Goal: Entertainment & Leisure: Consume media (video, audio)

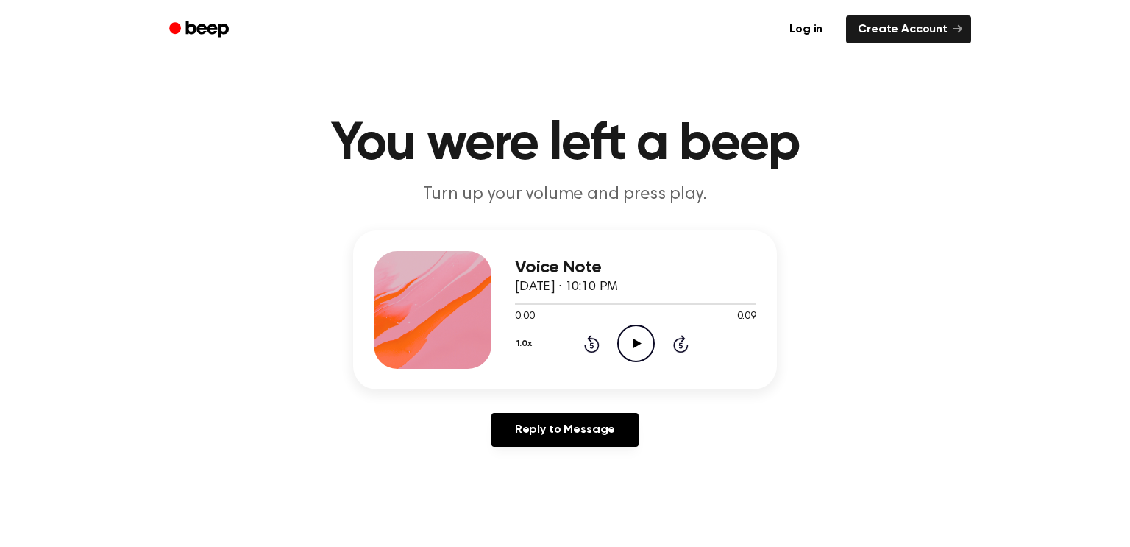
click at [635, 341] on icon at bounding box center [637, 343] width 8 height 10
click at [640, 340] on icon "Play Audio" at bounding box center [636, 343] width 38 height 38
click at [620, 348] on icon "Play Audio" at bounding box center [636, 343] width 38 height 38
click at [616, 330] on div "1.0x Rewind 5 seconds Play Audio Skip 5 seconds" at bounding box center [635, 343] width 241 height 38
click at [650, 345] on icon "Play Audio" at bounding box center [636, 343] width 38 height 38
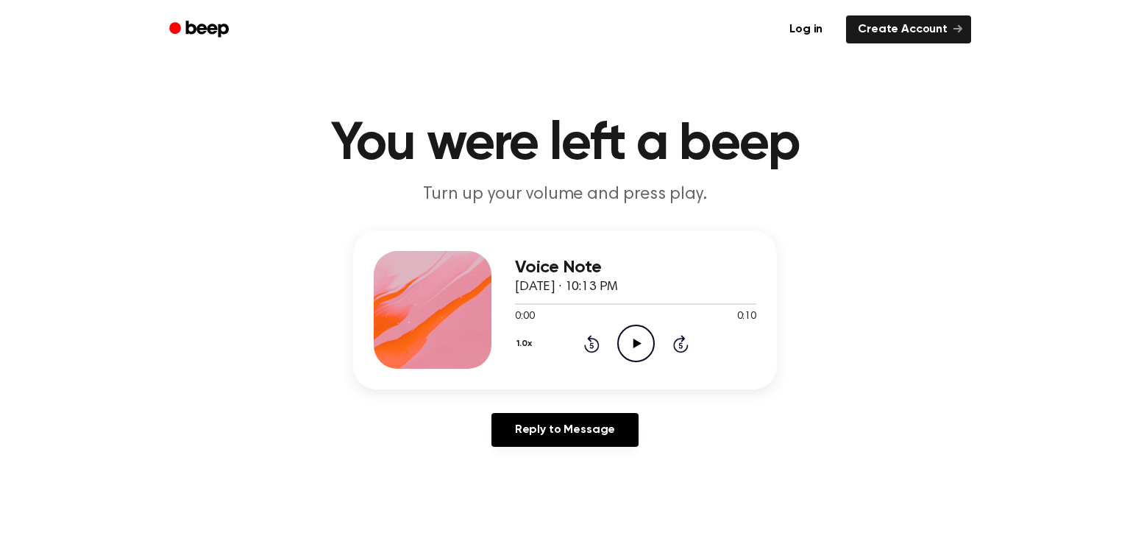
click at [618, 332] on icon "Play Audio" at bounding box center [636, 343] width 38 height 38
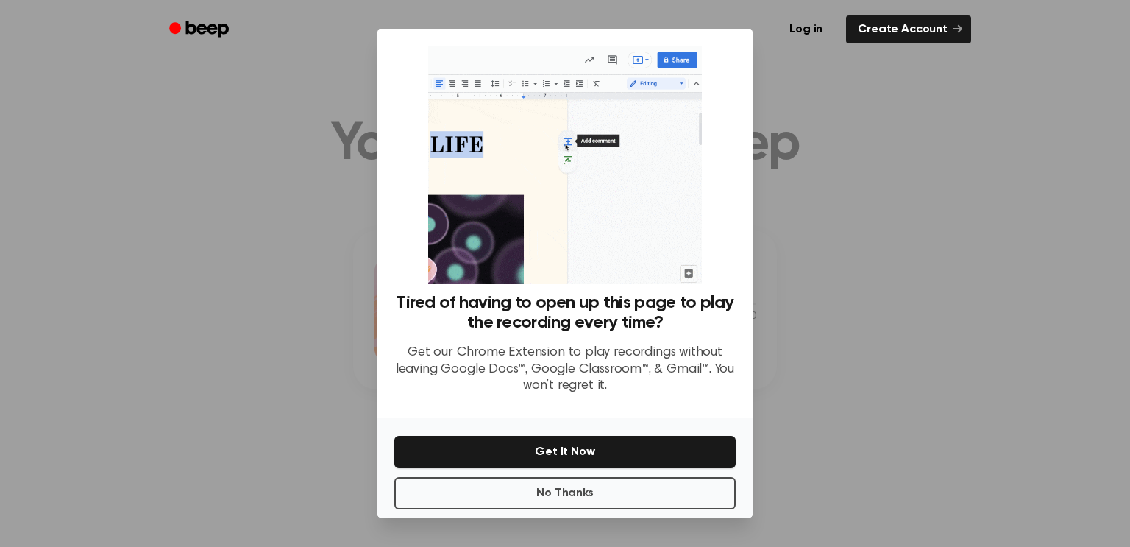
click at [807, 115] on div at bounding box center [565, 273] width 1130 height 547
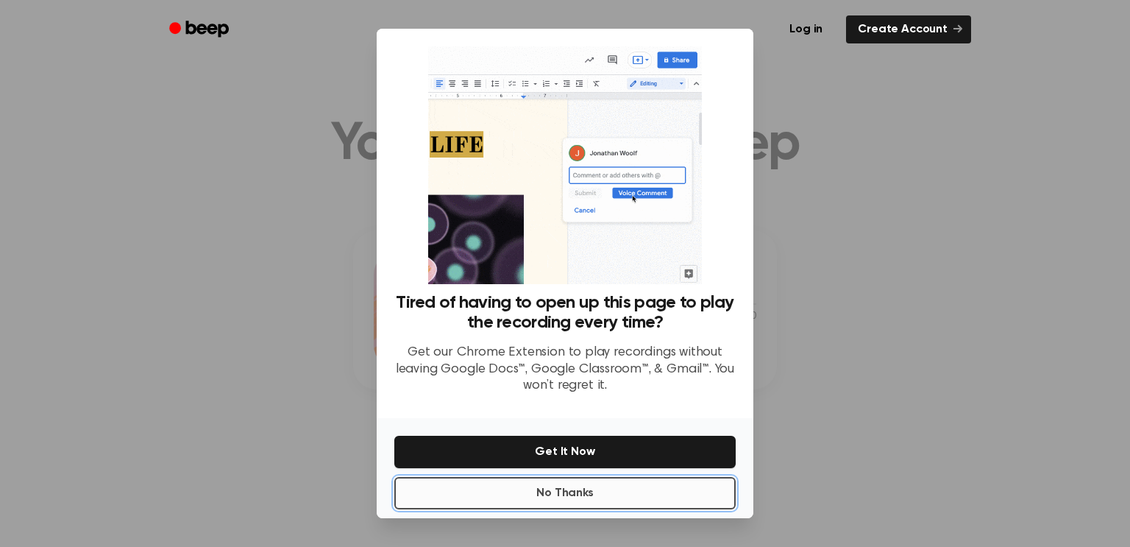
click at [527, 489] on button "No Thanks" at bounding box center [564, 493] width 341 height 32
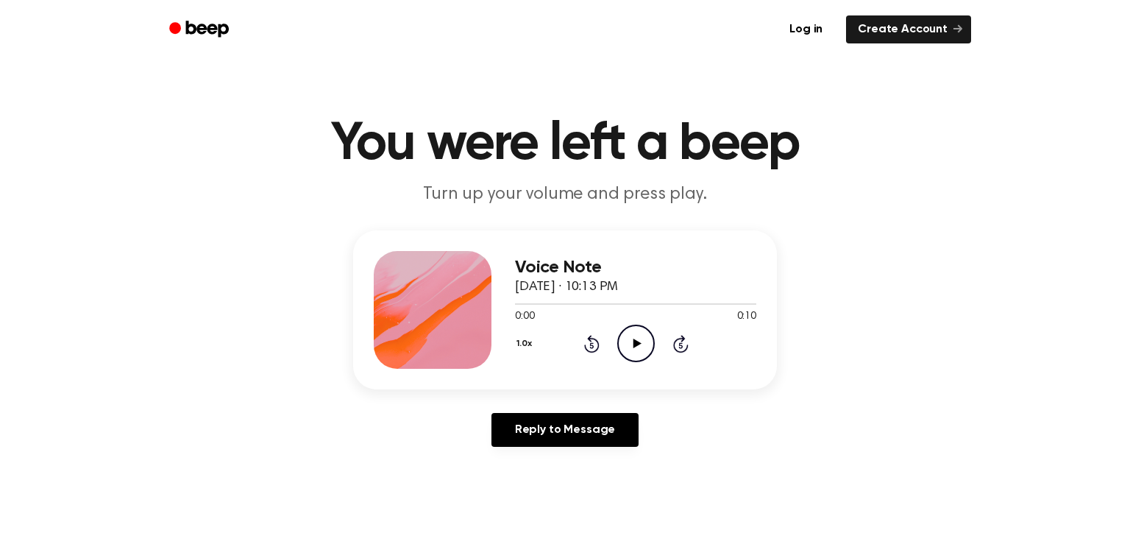
click at [644, 334] on icon "Play Audio" at bounding box center [636, 343] width 38 height 38
click at [672, 344] on icon "Skip 5 seconds" at bounding box center [680, 343] width 16 height 19
click at [643, 338] on icon "Play Audio" at bounding box center [636, 343] width 38 height 38
click at [618, 330] on icon "Play Audio" at bounding box center [636, 343] width 38 height 38
click at [642, 329] on icon "Play Audio" at bounding box center [636, 343] width 38 height 38
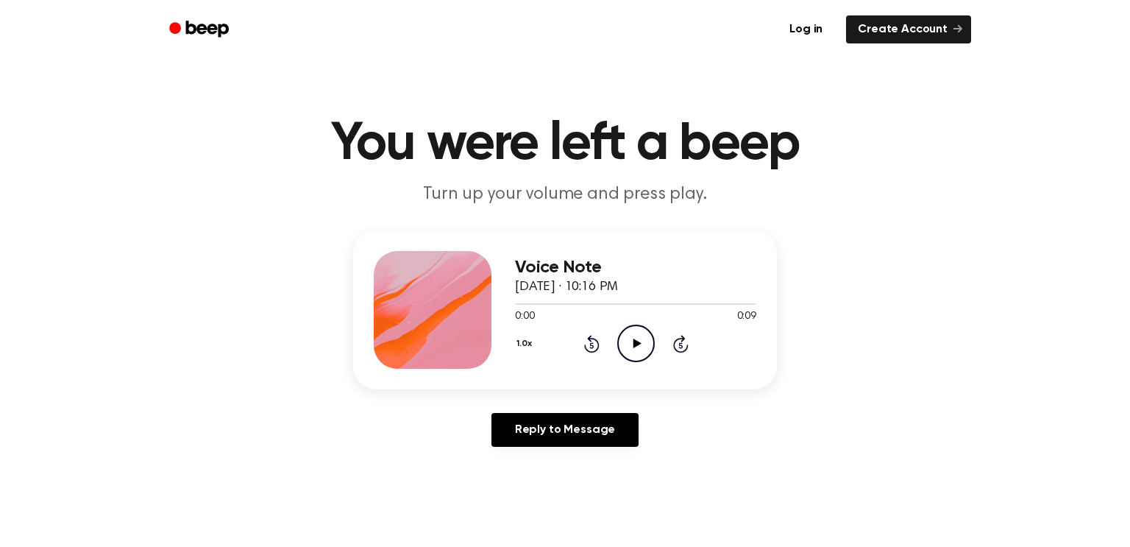
click at [634, 341] on icon at bounding box center [637, 343] width 8 height 10
click at [640, 347] on icon "Play Audio" at bounding box center [636, 343] width 38 height 38
click at [641, 344] on icon "Play Audio" at bounding box center [636, 343] width 38 height 38
click at [632, 330] on icon "Play Audio" at bounding box center [636, 343] width 38 height 38
click at [644, 349] on icon "Play Audio" at bounding box center [636, 343] width 38 height 38
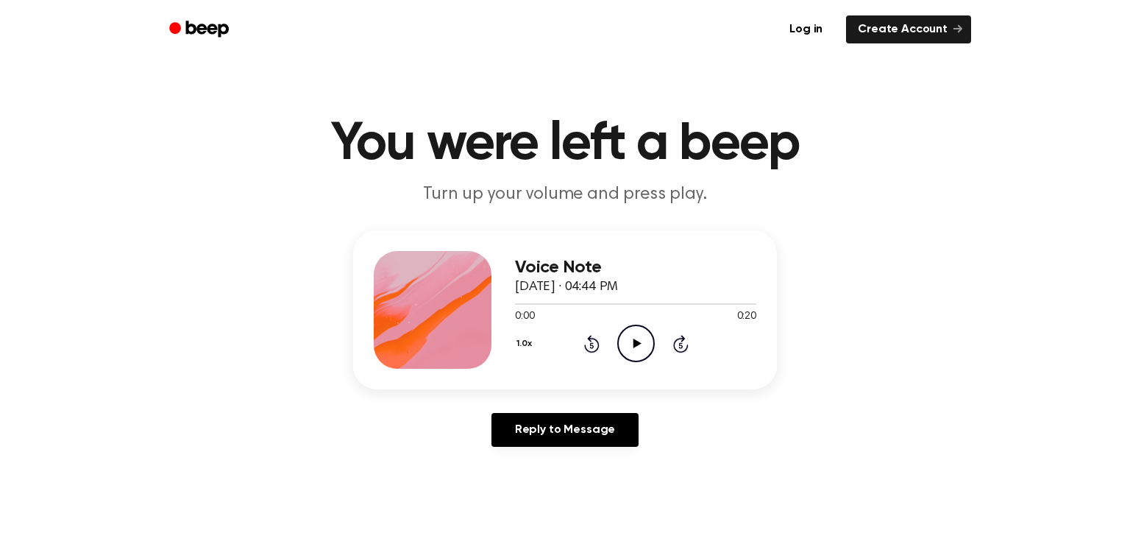
click at [638, 340] on icon "Play Audio" at bounding box center [636, 343] width 38 height 38
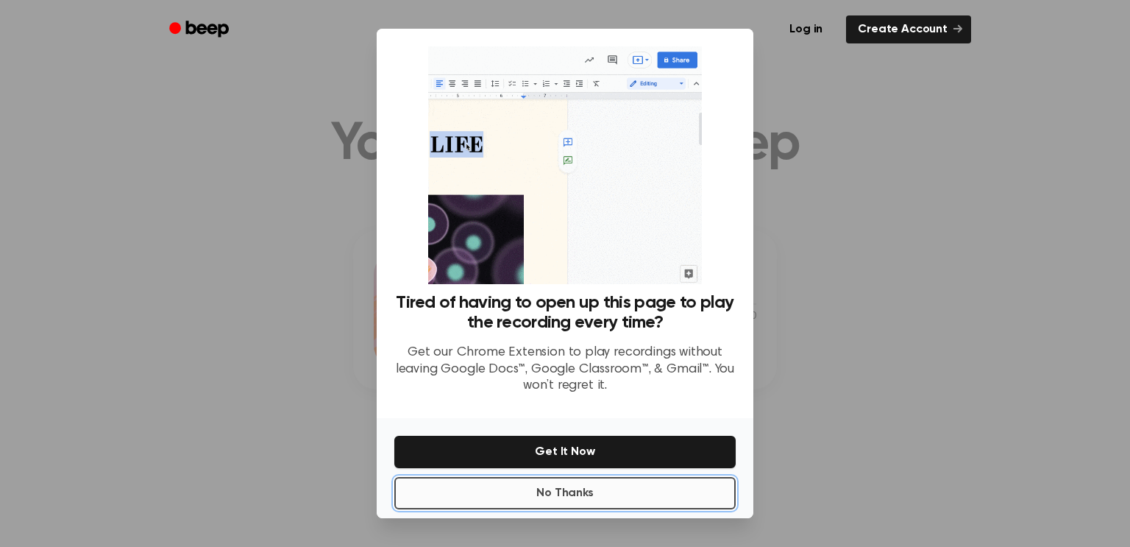
click at [602, 484] on button "No Thanks" at bounding box center [564, 493] width 341 height 32
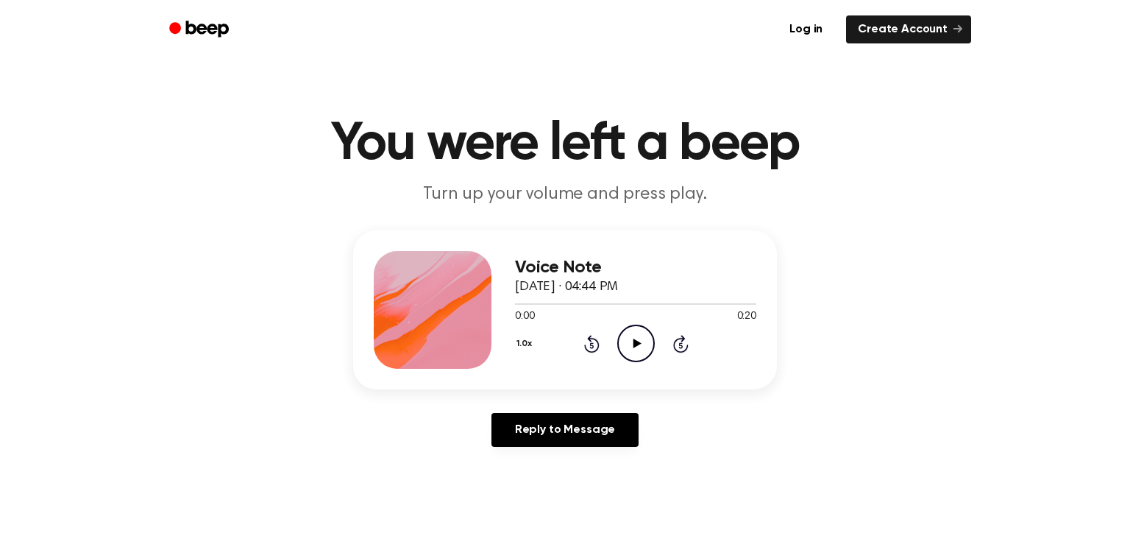
click at [629, 343] on icon "Play Audio" at bounding box center [636, 343] width 38 height 38
click at [615, 328] on div "1.0x Rewind 5 seconds Play Audio Skip 5 seconds" at bounding box center [635, 343] width 241 height 38
click at [625, 335] on icon "Play Audio" at bounding box center [636, 343] width 38 height 38
click at [652, 359] on icon "Play Audio" at bounding box center [636, 343] width 38 height 38
click at [643, 355] on icon "Pause Audio" at bounding box center [636, 343] width 38 height 38
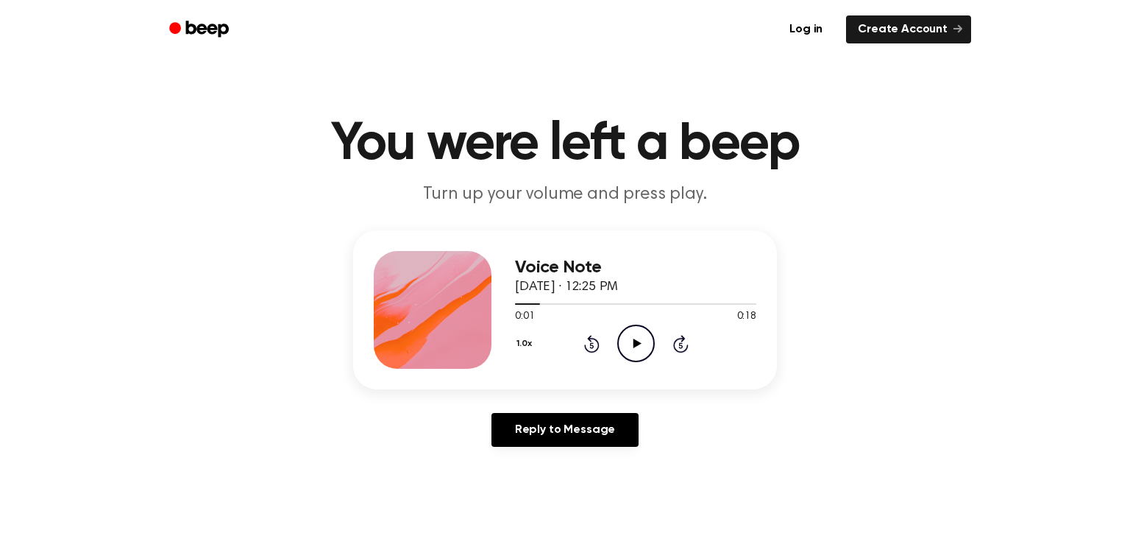
click at [644, 357] on icon "Play Audio" at bounding box center [636, 343] width 38 height 38
click at [627, 347] on icon "Play Audio" at bounding box center [636, 343] width 38 height 38
click at [627, 349] on icon "Play Audio" at bounding box center [636, 343] width 38 height 38
click at [631, 332] on icon "Play Audio" at bounding box center [636, 343] width 38 height 38
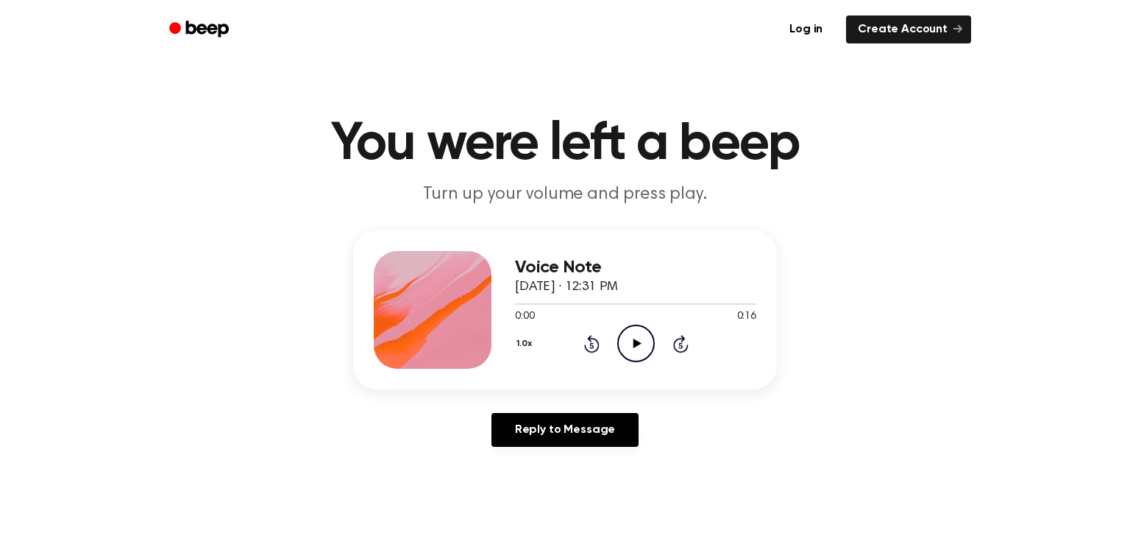
click at [631, 341] on icon "Play Audio" at bounding box center [636, 343] width 38 height 38
click at [618, 335] on icon "Play Audio" at bounding box center [636, 343] width 38 height 38
